Goal: Entertainment & Leisure: Browse casually

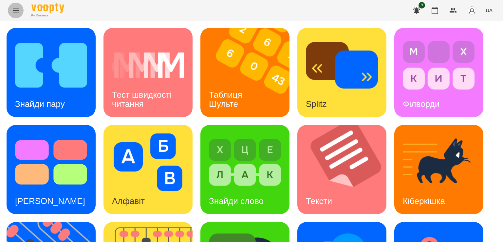
click at [14, 13] on icon "Menu" at bounding box center [16, 11] width 8 height 8
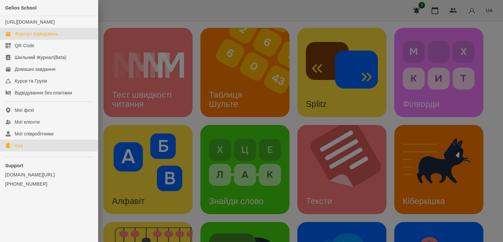
click at [29, 37] on div "Журнал відвідувань" at bounding box center [37, 33] width 44 height 7
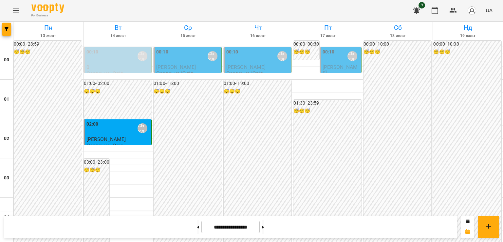
scroll to position [637, 0]
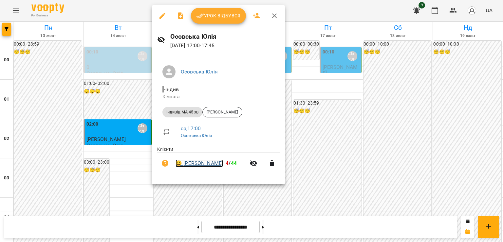
click at [208, 162] on link "😀 [PERSON_NAME]" at bounding box center [200, 163] width 48 height 8
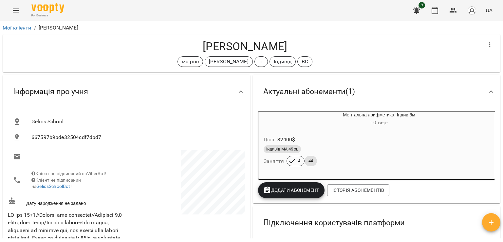
click at [52, 71] on div "[PERSON_NAME] рос [PERSON_NAME] тг Індивід ВС" at bounding box center [252, 53] width 498 height 38
click at [16, 10] on icon "Menu" at bounding box center [16, 11] width 8 height 8
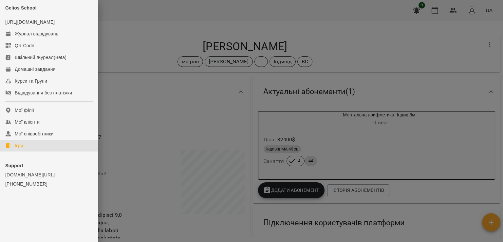
click at [23, 149] on div "Ігри" at bounding box center [19, 145] width 8 height 7
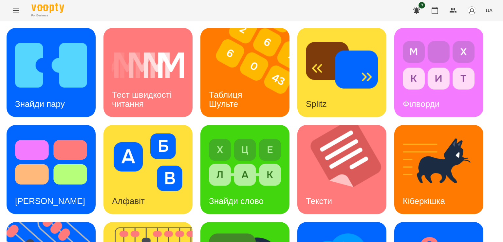
scroll to position [110, 0]
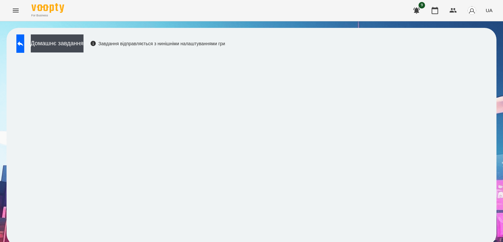
scroll to position [4, 0]
click at [24, 40] on icon at bounding box center [20, 44] width 8 height 8
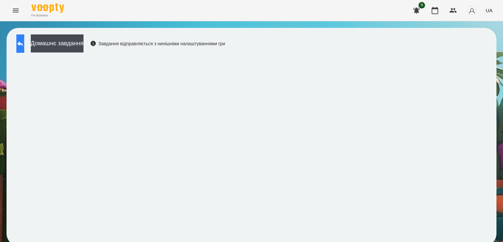
click at [24, 39] on button at bounding box center [20, 43] width 8 height 18
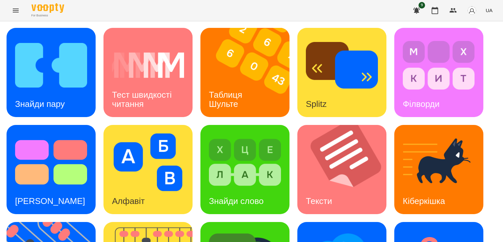
scroll to position [134, 0]
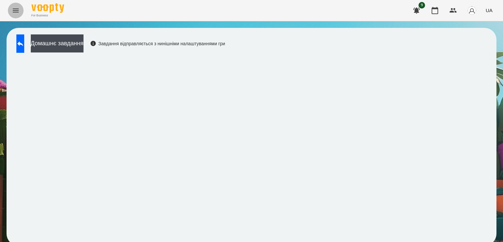
click at [20, 15] on button "Menu" at bounding box center [16, 11] width 16 height 16
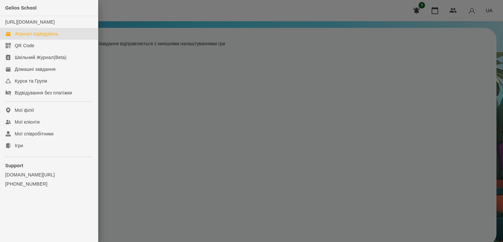
click at [40, 37] on div "Журнал відвідувань" at bounding box center [37, 33] width 44 height 7
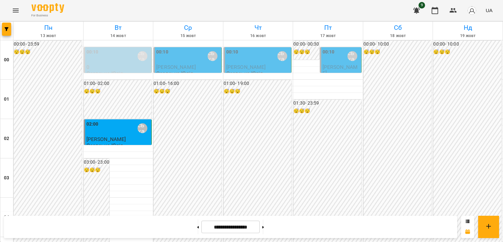
scroll to position [581, 0]
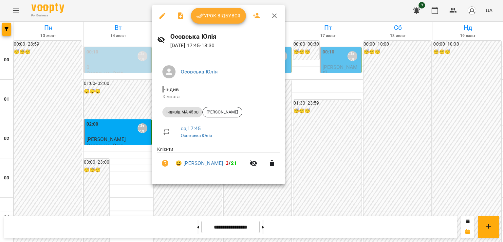
click at [146, 71] on div at bounding box center [251, 121] width 503 height 242
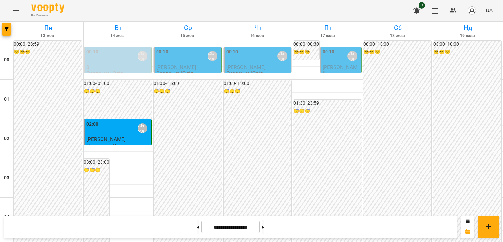
scroll to position [370, 0]
click at [16, 8] on icon "Menu" at bounding box center [16, 11] width 8 height 8
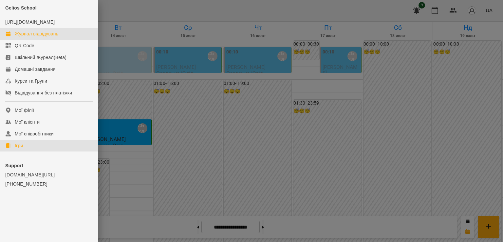
click at [23, 149] on div "Ігри" at bounding box center [19, 145] width 8 height 7
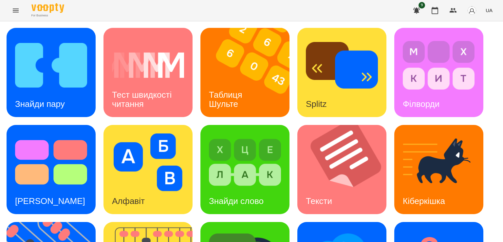
scroll to position [78, 0]
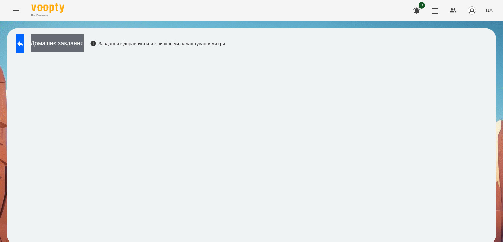
click at [70, 43] on button "Домашнє завдання" at bounding box center [57, 43] width 53 height 18
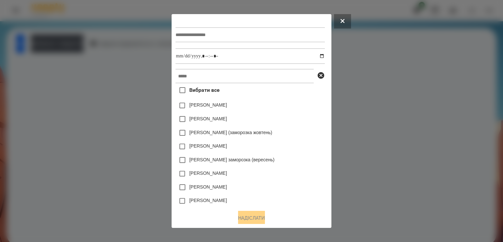
click at [348, 49] on div at bounding box center [251, 121] width 503 height 242
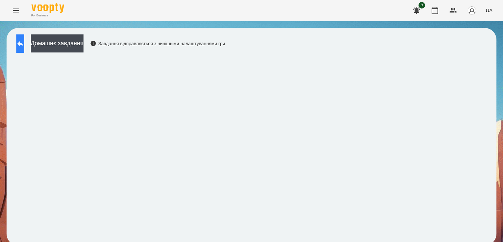
click at [24, 48] on button at bounding box center [20, 43] width 8 height 18
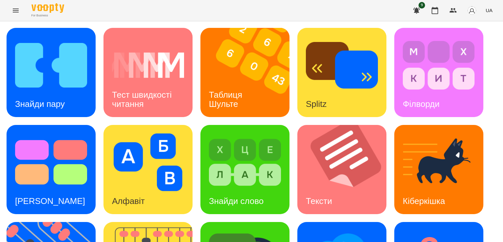
scroll to position [102, 0]
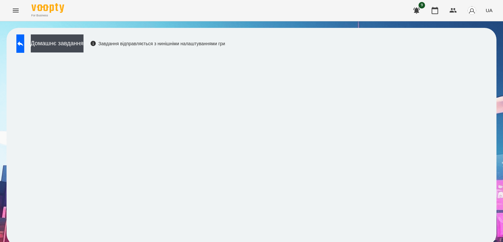
click at [16, 5] on button "Menu" at bounding box center [16, 11] width 16 height 16
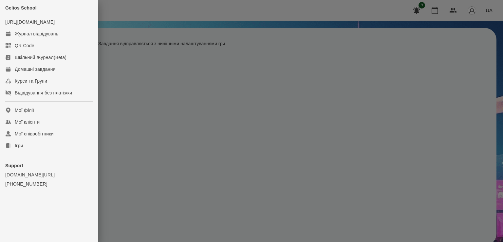
click at [306, 122] on div at bounding box center [251, 121] width 503 height 242
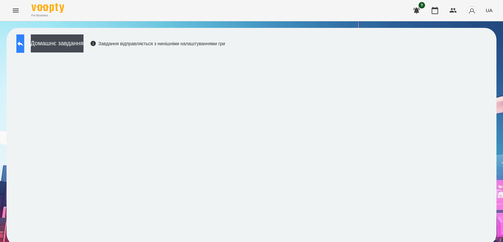
click at [24, 42] on icon at bounding box center [20, 44] width 8 height 8
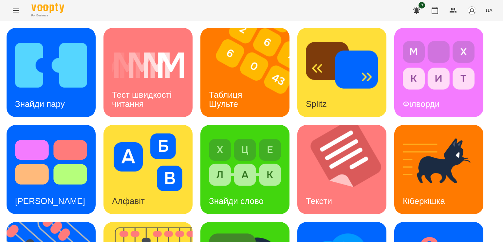
scroll to position [68, 0]
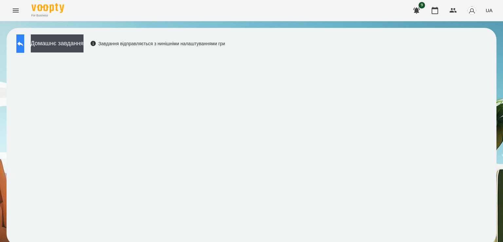
click at [24, 41] on icon at bounding box center [20, 44] width 8 height 8
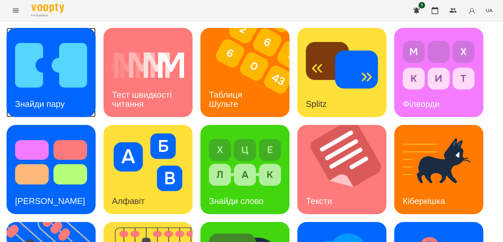
click at [51, 83] on img at bounding box center [51, 65] width 72 height 58
click at [240, 62] on img at bounding box center [249, 72] width 97 height 89
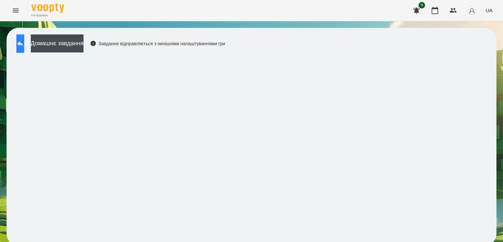
click at [22, 47] on button at bounding box center [20, 43] width 8 height 18
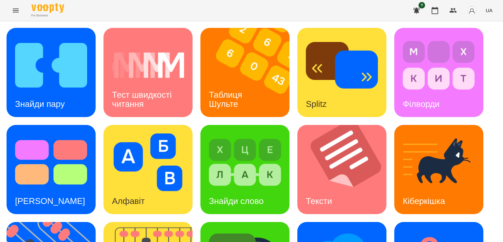
scroll to position [150, 0]
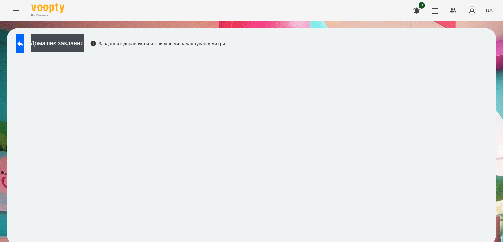
scroll to position [4, 0]
click at [21, 41] on button at bounding box center [20, 43] width 8 height 18
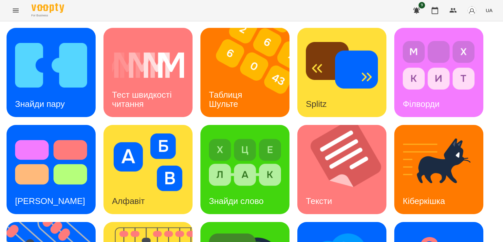
scroll to position [103, 0]
